Goal: Task Accomplishment & Management: Manage account settings

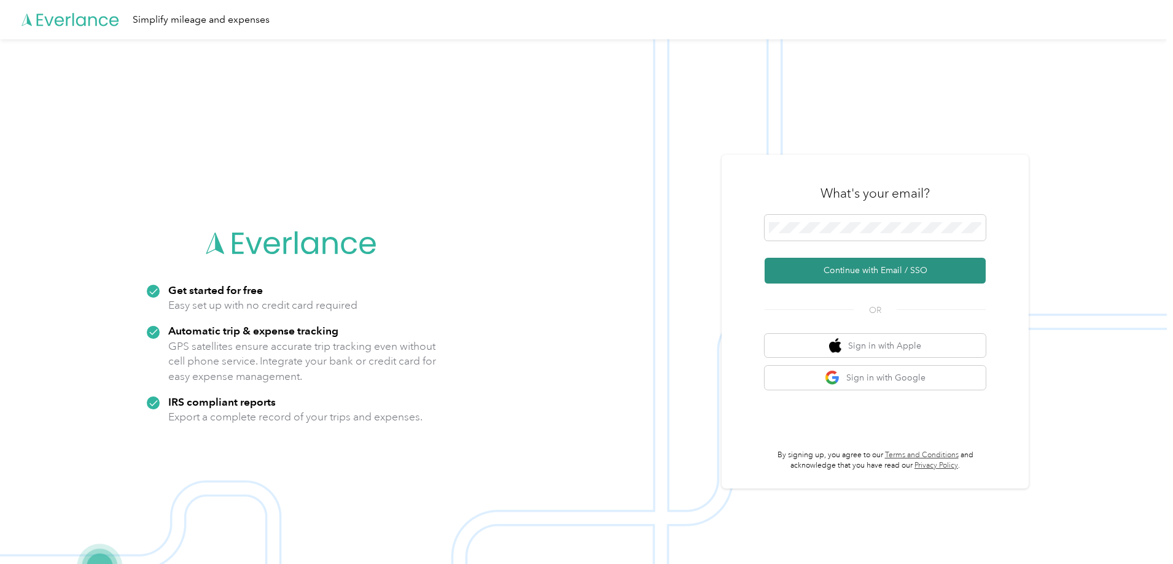
click at [850, 273] on button "Continue with Email / SSO" at bounding box center [874, 271] width 221 height 26
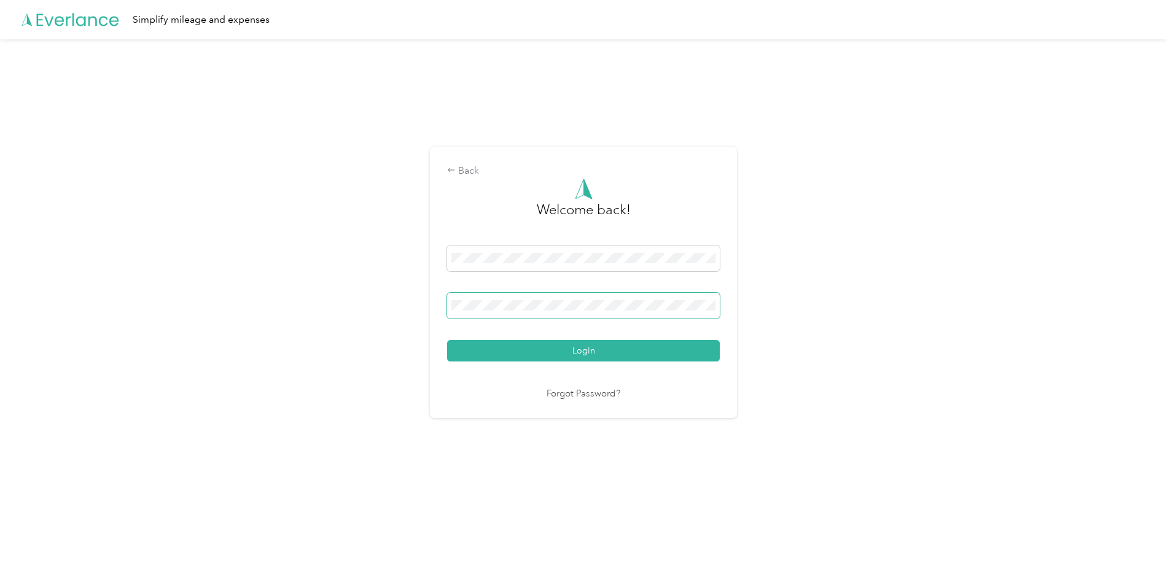
click at [556, 293] on span at bounding box center [583, 306] width 273 height 26
click at [447, 340] on button "Login" at bounding box center [583, 350] width 273 height 21
